Goal: Task Accomplishment & Management: Manage account settings

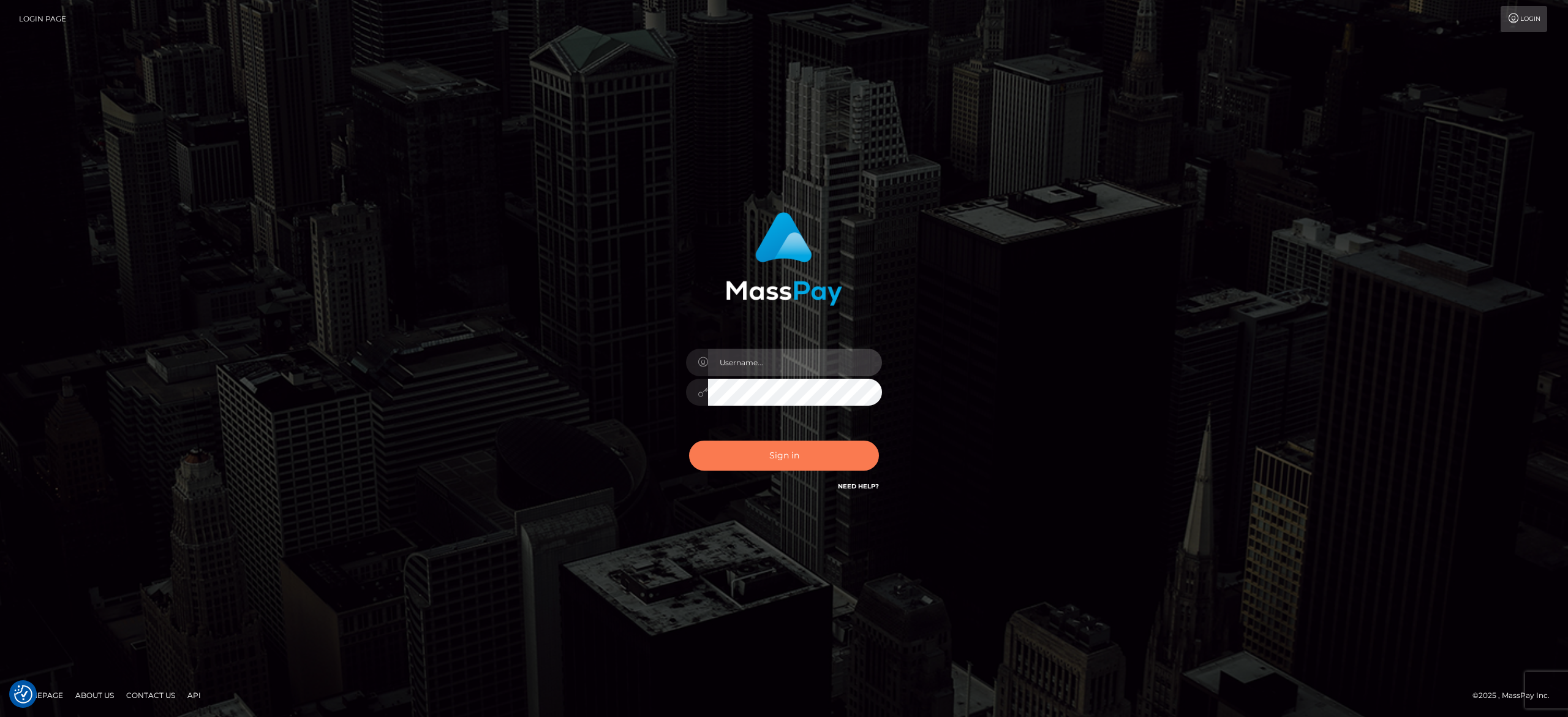
type input "[PERSON_NAME].[PERSON_NAME]"
click at [757, 446] on button "Sign in" at bounding box center [784, 455] width 190 height 30
type input "[PERSON_NAME].[PERSON_NAME]"
click at [760, 460] on button "Sign in" at bounding box center [784, 455] width 190 height 30
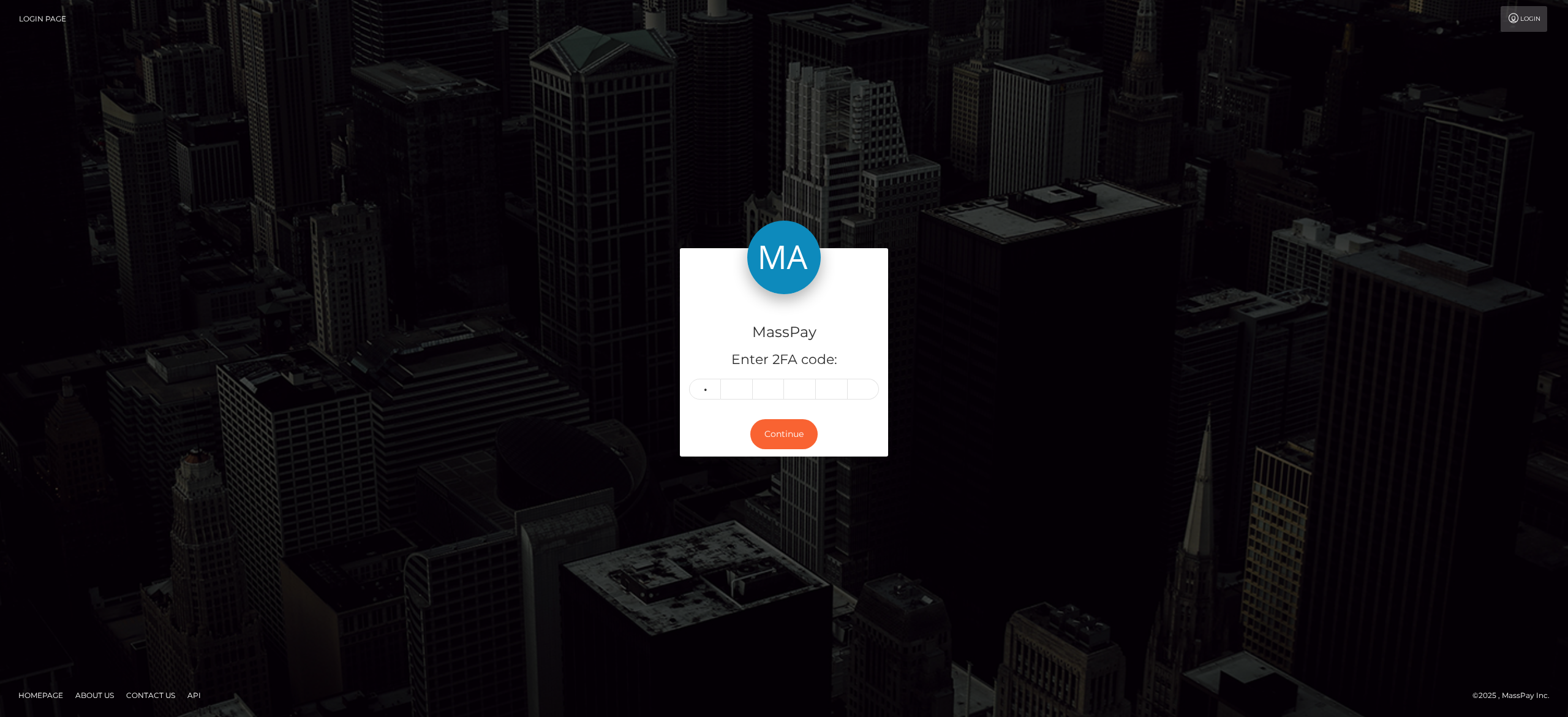
type input "6"
type input "9"
type input "5"
type input "3"
type input "0"
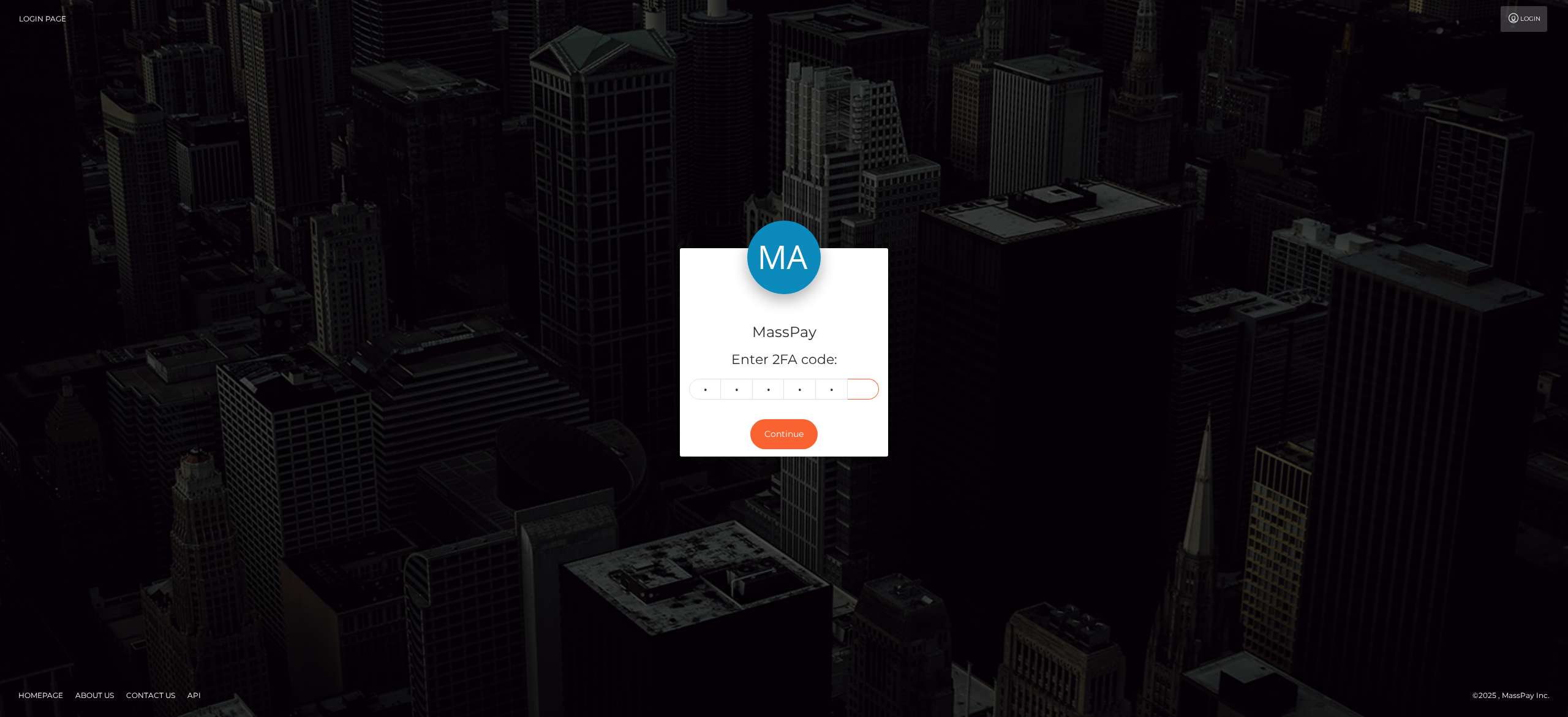
type input "5"
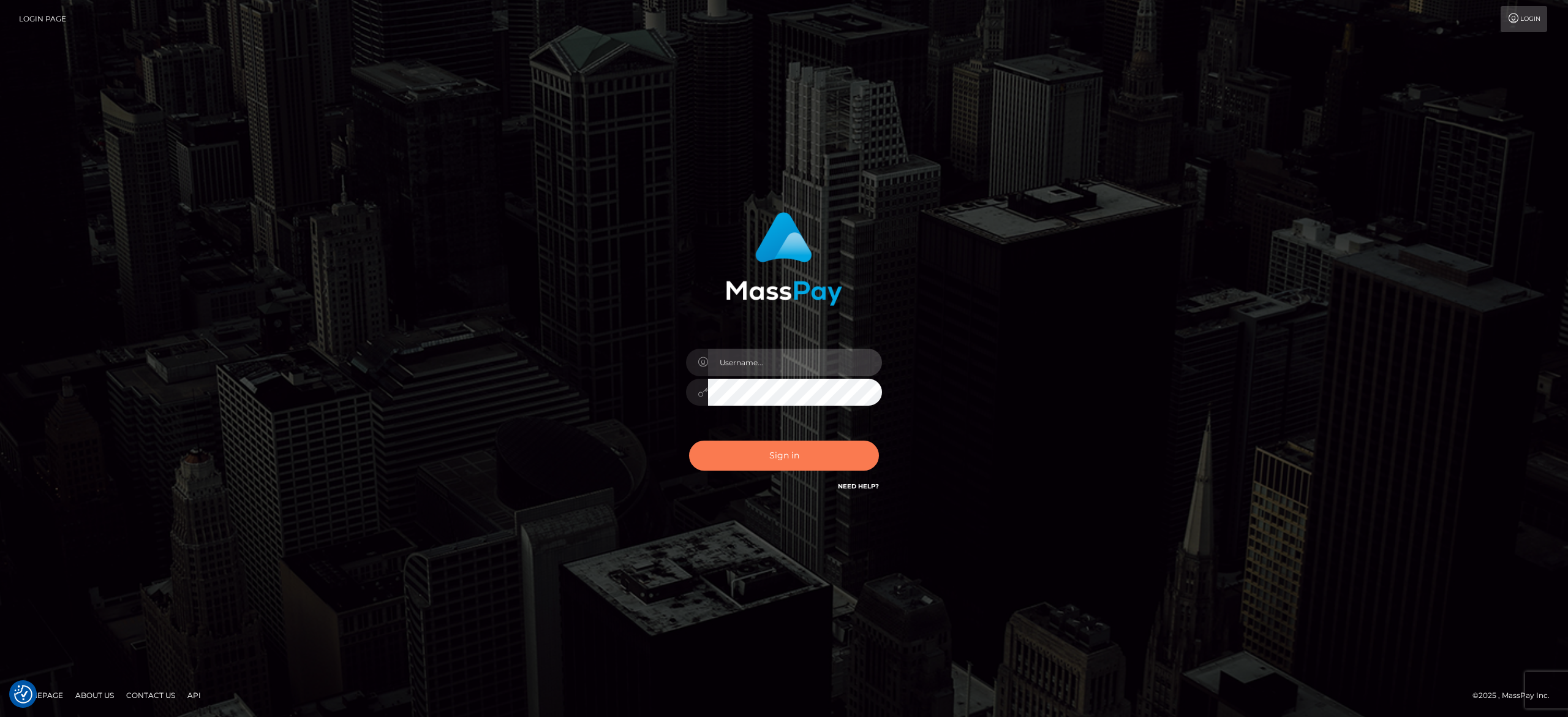
type input "[PERSON_NAME].[PERSON_NAME]"
click at [777, 452] on button "Sign in" at bounding box center [784, 455] width 190 height 30
type input "[PERSON_NAME].[PERSON_NAME]"
click at [777, 452] on button "Sign in" at bounding box center [784, 455] width 190 height 30
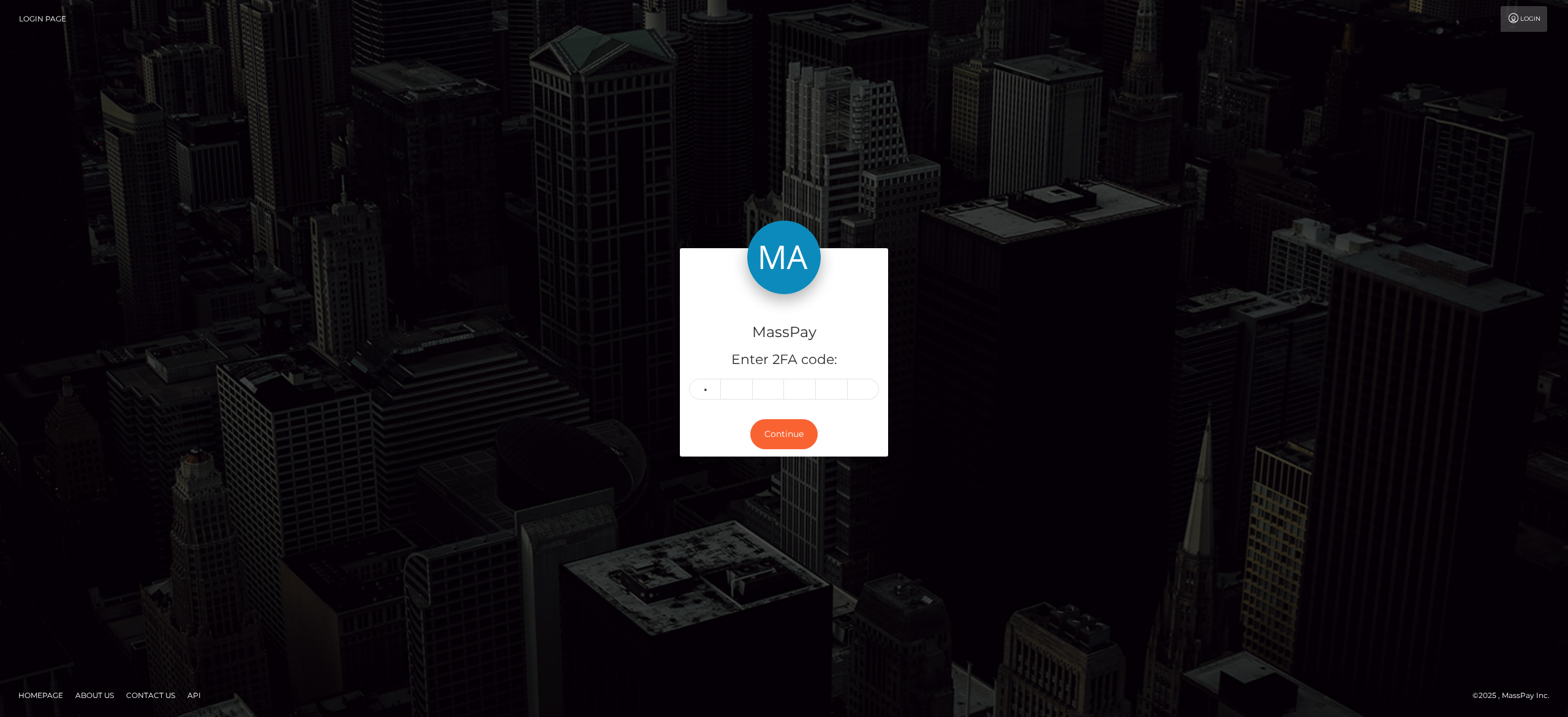
type input "9"
type input "3"
type input "9"
type input "8"
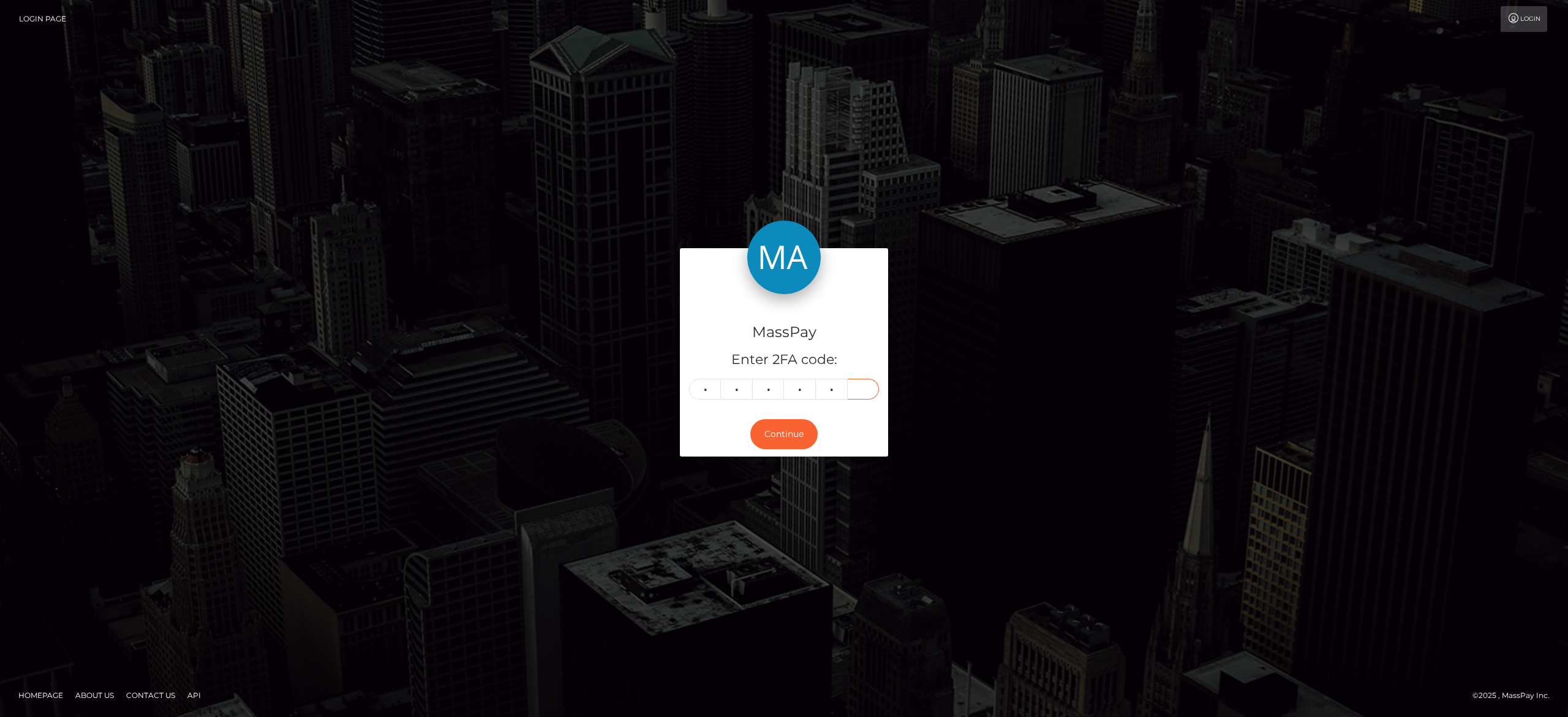
type input "4"
